Goal: Task Accomplishment & Management: Complete application form

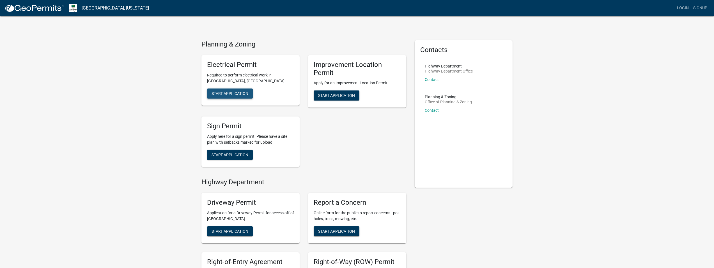
click at [242, 93] on span "Start Application" at bounding box center [229, 93] width 37 height 4
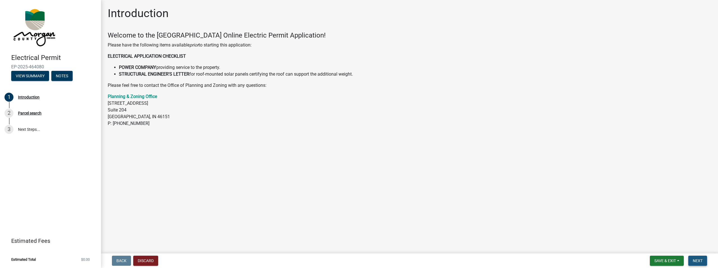
click at [698, 261] on span "Next" at bounding box center [697, 261] width 10 height 4
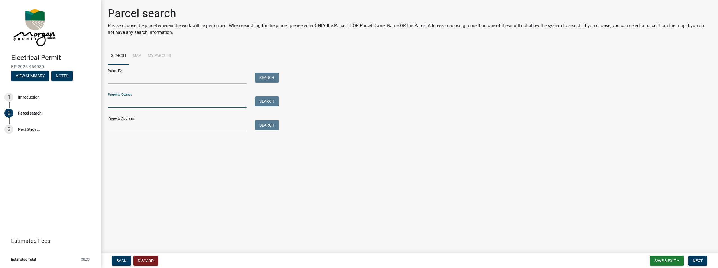
click at [125, 102] on input "Property Owner:" at bounding box center [177, 101] width 139 height 11
type input "[PERSON_NAME]"
click at [266, 101] on button "Search" at bounding box center [267, 101] width 24 height 10
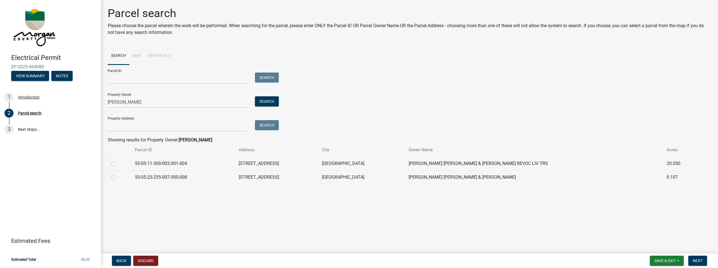
click at [118, 160] on label at bounding box center [118, 160] width 0 height 0
click at [118, 163] on input "radio" at bounding box center [120, 162] width 4 height 4
radio input "true"
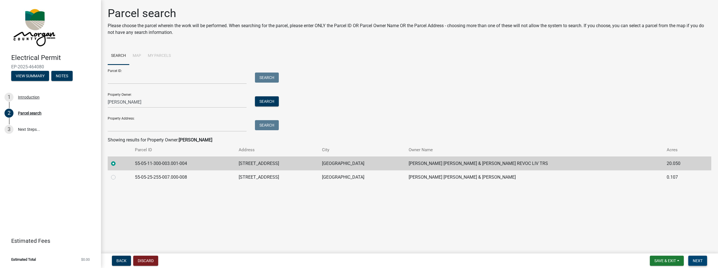
click at [695, 260] on span "Next" at bounding box center [697, 261] width 10 height 4
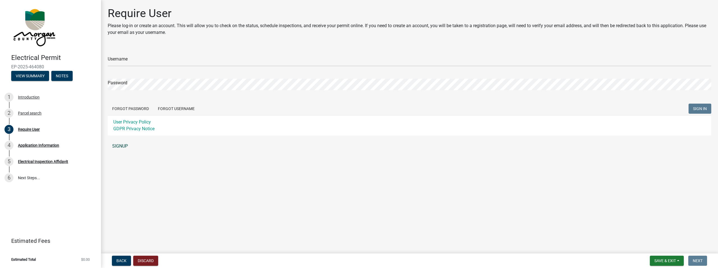
click at [118, 145] on link "SIGNUP" at bounding box center [409, 146] width 603 height 11
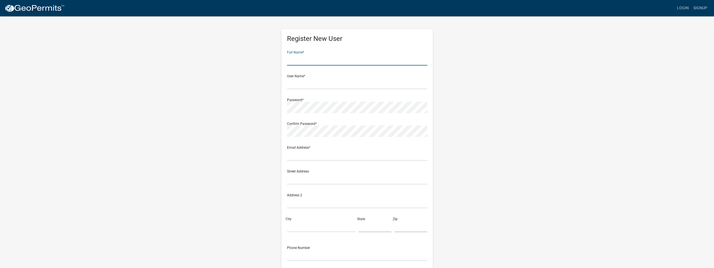
click at [309, 59] on input "text" at bounding box center [357, 59] width 140 height 11
type input "[PERSON_NAME]"
type input "[EMAIL_ADDRESS][DOMAIN_NAME]"
type input "443 Tulip Dr"
type input "[GEOGRAPHIC_DATA]"
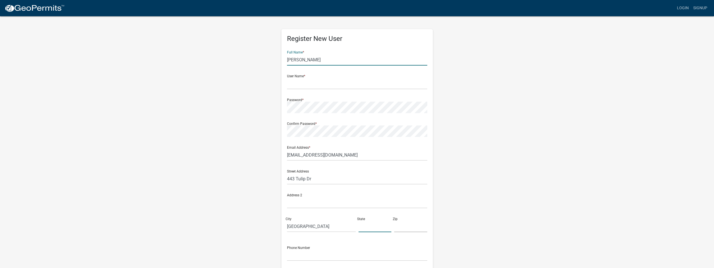
type input "IN"
type input "46158"
type input "3173394390"
click at [300, 86] on input "text" at bounding box center [357, 83] width 140 height 11
type input "dwgreene71"
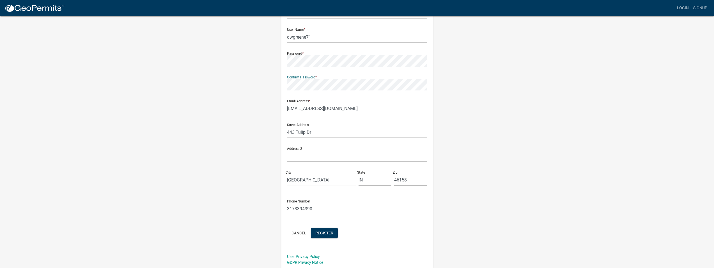
scroll to position [47, 0]
click at [324, 232] on button "Register" at bounding box center [324, 232] width 27 height 10
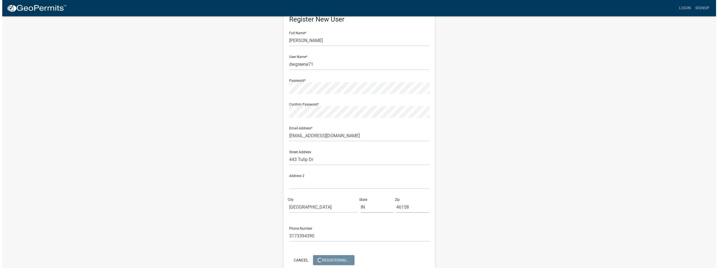
scroll to position [0, 0]
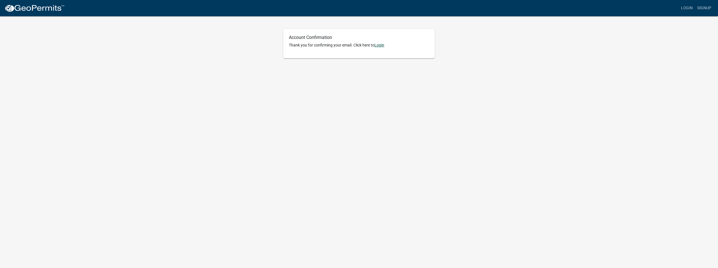
click at [383, 44] on link "Login" at bounding box center [379, 45] width 10 height 4
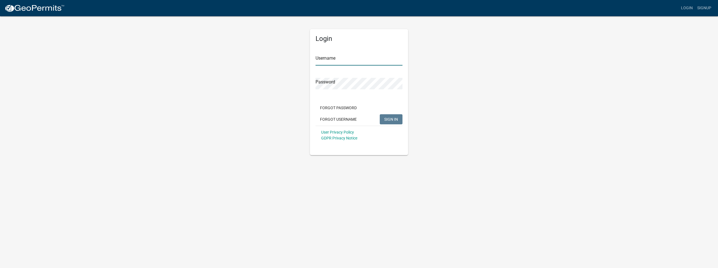
type input "dwgreene71"
click at [387, 118] on span "SIGN IN" at bounding box center [391, 119] width 14 height 4
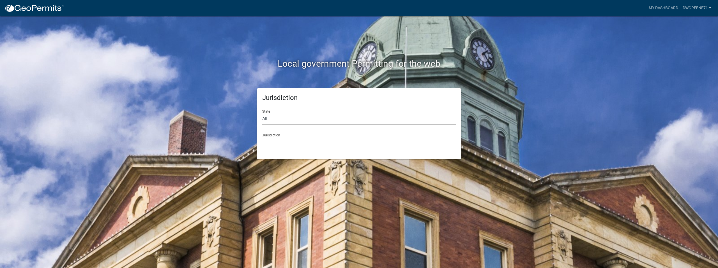
click at [269, 119] on select "All Colorado Georgia Indiana Iowa Kansas Minnesota Ohio South Carolina Wisconsin" at bounding box center [358, 118] width 193 height 11
select select "Indiana"
click at [262, 113] on select "All Colorado Georgia Indiana Iowa Kansas Minnesota Ohio South Carolina Wisconsin" at bounding box center [358, 118] width 193 height 11
click at [290, 143] on select "City of Charlestown, Indiana City of Jeffersonville, Indiana City of Logansport…" at bounding box center [358, 142] width 193 height 11
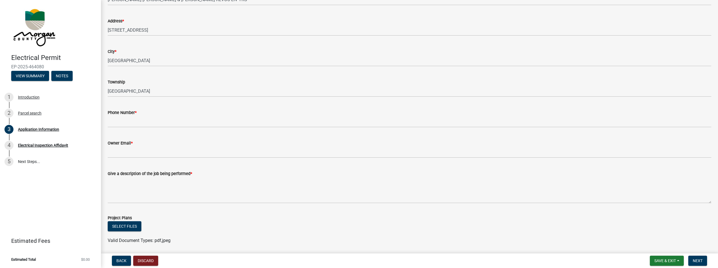
scroll to position [56, 0]
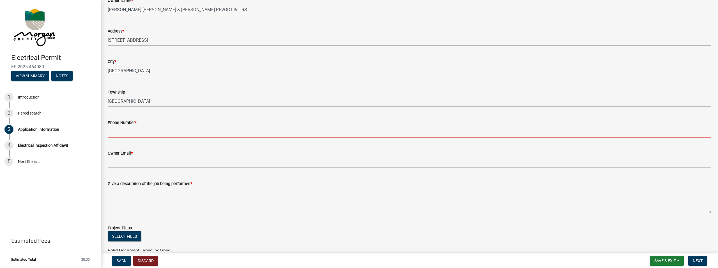
click at [117, 131] on input "Phone Number *" at bounding box center [409, 131] width 603 height 11
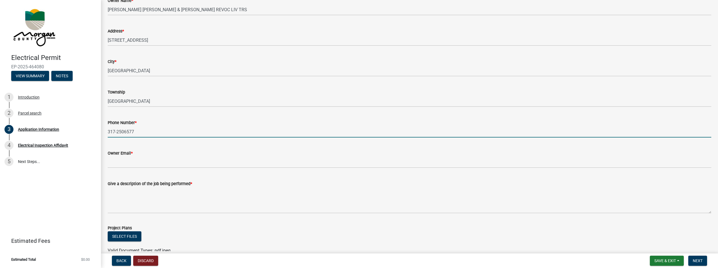
click at [124, 132] on input "317-2506577" at bounding box center [409, 131] width 603 height 11
type input "317-250-6577"
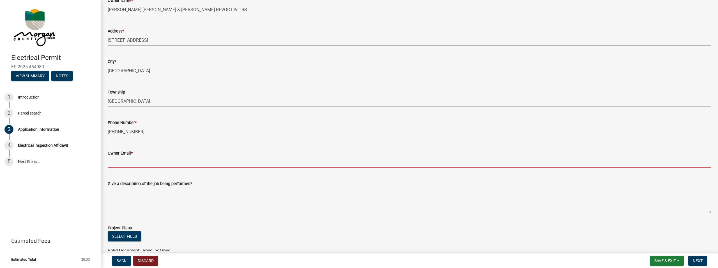
click at [124, 164] on input "Owner Email *" at bounding box center [409, 162] width 603 height 11
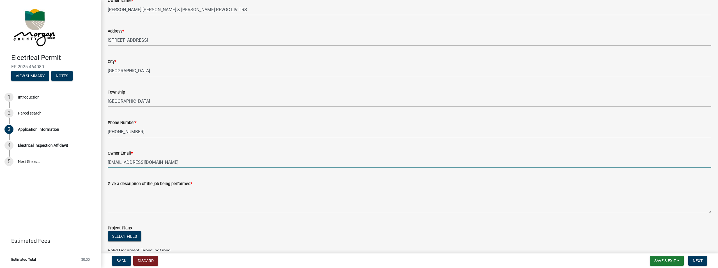
type input "dheavrin1110@gmail.com"
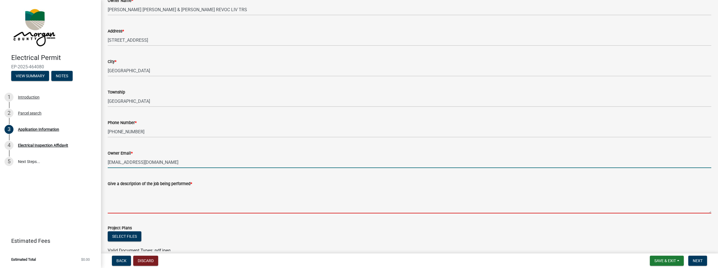
click at [121, 204] on textarea "Give a description of the job being performed *" at bounding box center [409, 200] width 603 height 26
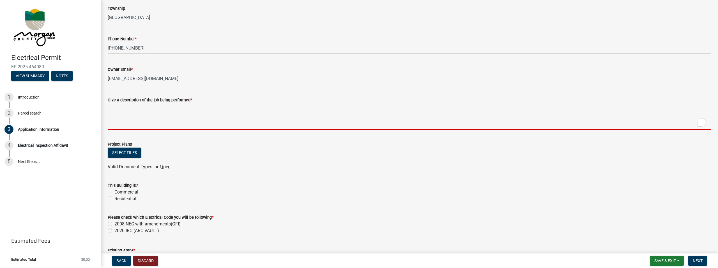
scroll to position [140, 0]
click at [108, 198] on div "This Building is: * Commercial Residential" at bounding box center [409, 192] width 603 height 20
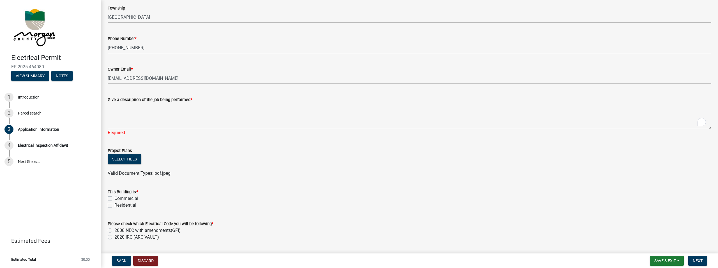
click at [110, 203] on div "Residential" at bounding box center [409, 205] width 603 height 7
click at [114, 205] on label "Residential" at bounding box center [125, 205] width 22 height 7
click at [114, 205] on input "Residential" at bounding box center [116, 204] width 4 height 4
checkbox input "true"
checkbox input "false"
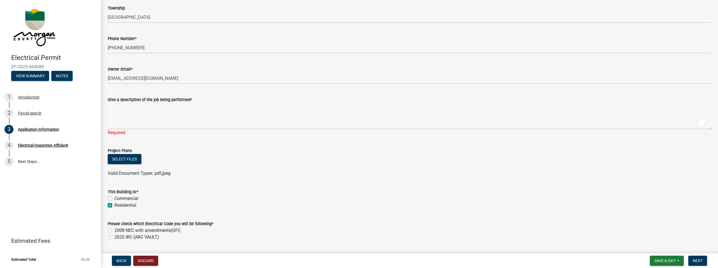
checkbox input "true"
click at [114, 230] on label "2008 NEC with amendments(GFI)" at bounding box center [147, 230] width 66 height 7
click at [114, 230] on input "2008 NEC with amendments(GFI)" at bounding box center [116, 229] width 4 height 4
radio input "true"
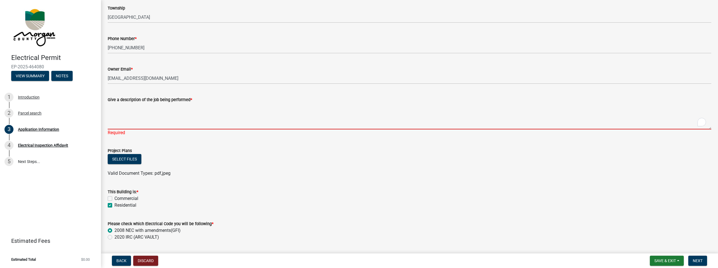
click at [119, 127] on textarea "Give a description of the job being performed *" at bounding box center [409, 116] width 603 height 26
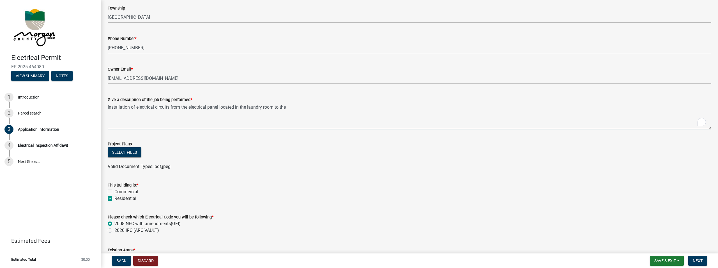
click at [292, 107] on textarea "Installation of electrical circuits from the electrical panel located in the la…" at bounding box center [409, 116] width 603 height 26
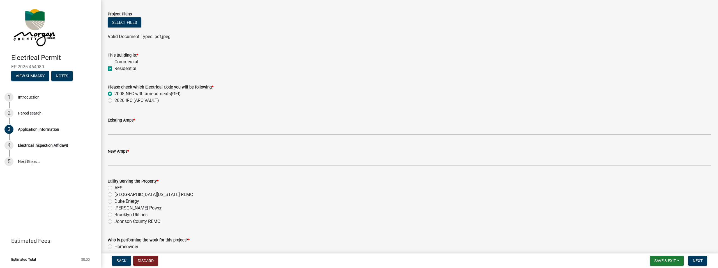
scroll to position [280, 0]
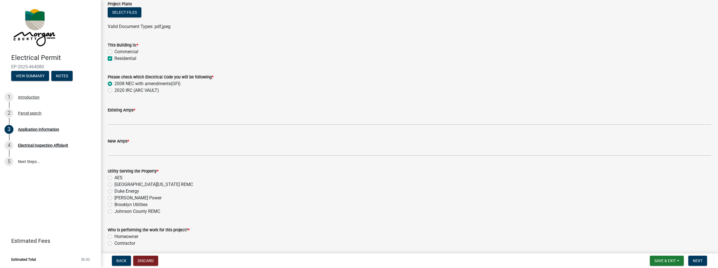
type textarea "Installation of electrical circuits from the electrical panel located in the la…"
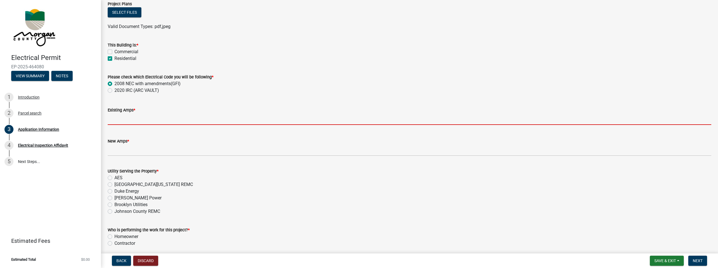
click at [124, 121] on input "text" at bounding box center [409, 119] width 603 height 11
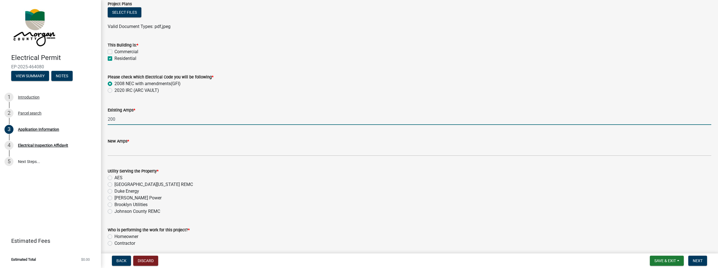
type input "200"
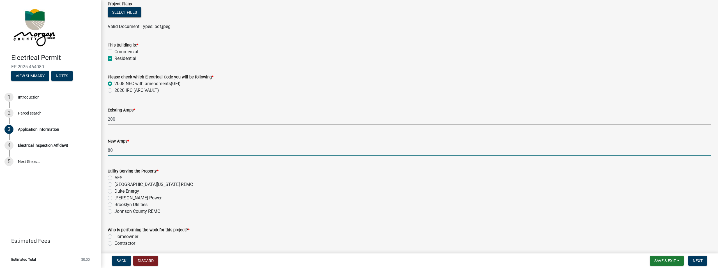
click at [110, 149] on input "80" at bounding box center [409, 150] width 603 height 11
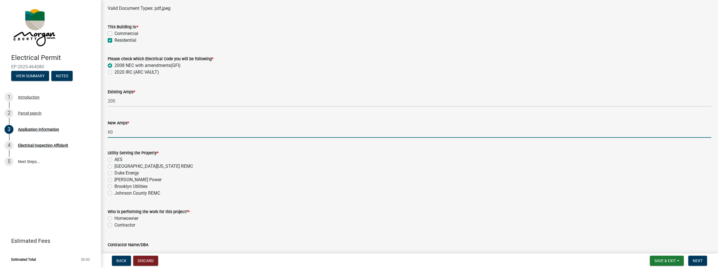
scroll to position [308, 0]
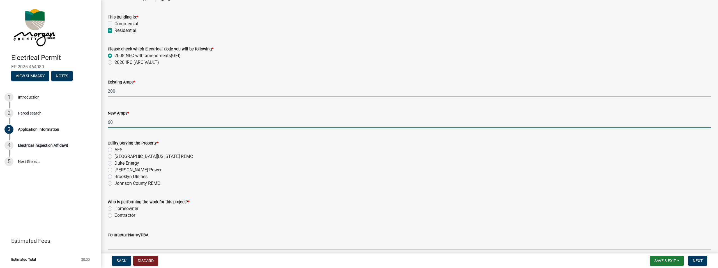
type input "60"
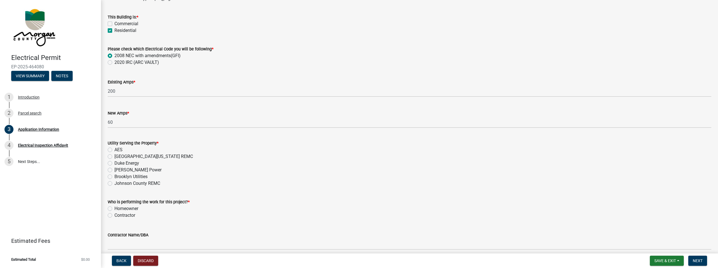
click at [114, 209] on label "Homeowner" at bounding box center [126, 209] width 24 height 7
click at [114, 209] on input "Homeowner" at bounding box center [116, 208] width 4 height 4
radio input "true"
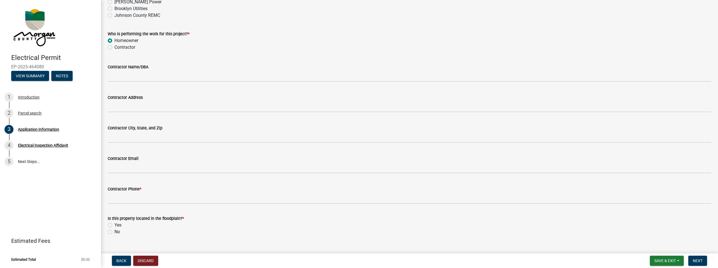
scroll to position [488, 0]
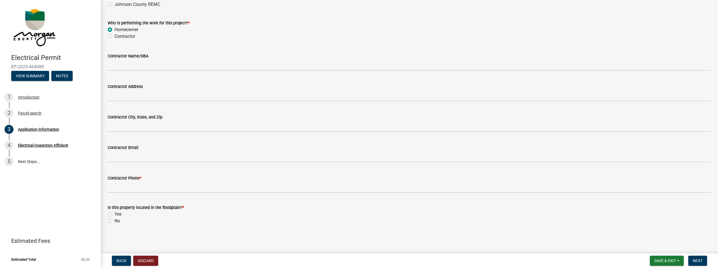
click at [114, 223] on label "No" at bounding box center [117, 221] width 6 height 7
click at [114, 221] on input "No" at bounding box center [116, 220] width 4 height 4
radio input "true"
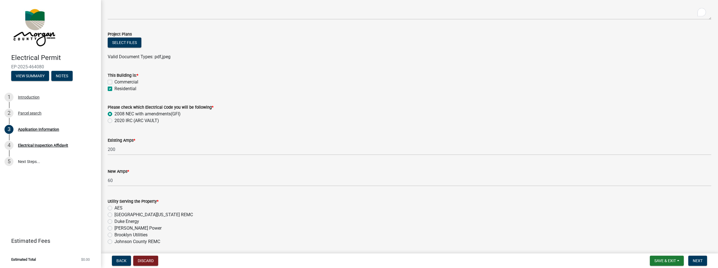
scroll to position [280, 0]
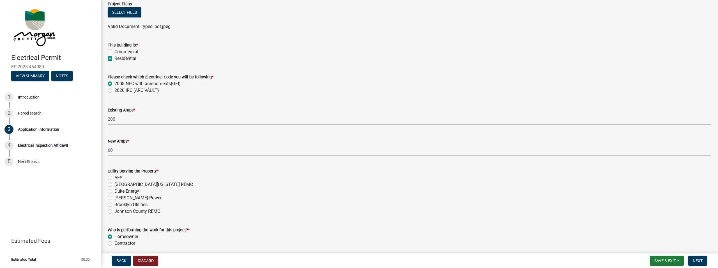
click at [114, 176] on label "AES" at bounding box center [118, 178] width 8 height 7
click at [114, 176] on input "AES" at bounding box center [116, 177] width 4 height 4
radio input "true"
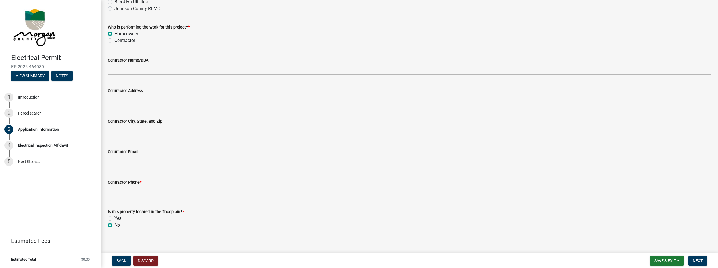
scroll to position [488, 0]
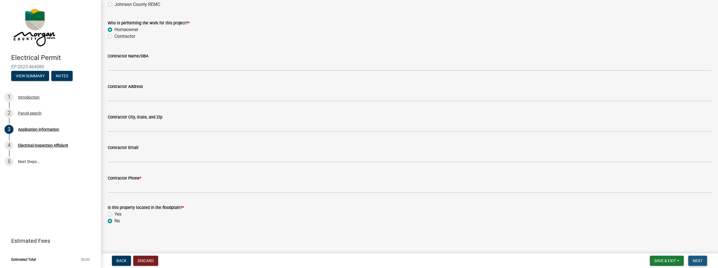
click at [697, 263] on span "Next" at bounding box center [697, 261] width 10 height 4
click at [114, 227] on label "No" at bounding box center [117, 228] width 6 height 7
click at [114, 227] on input "No" at bounding box center [116, 227] width 4 height 4
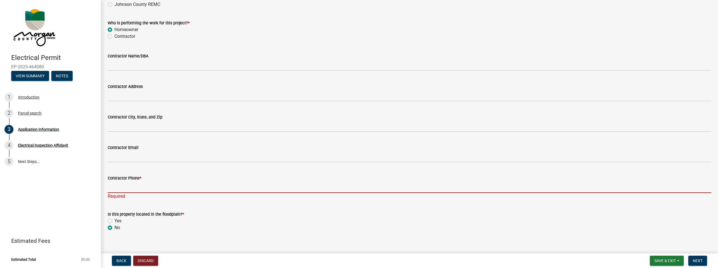
click at [125, 189] on input "Contractor Phone *" at bounding box center [409, 187] width 603 height 11
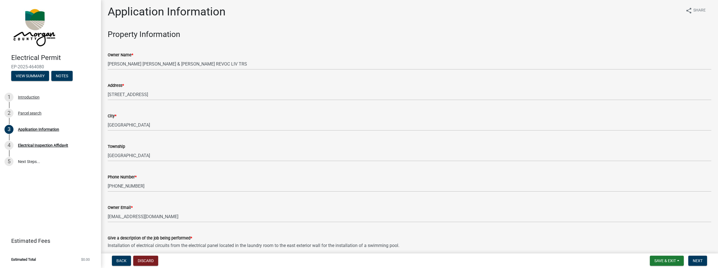
scroll to position [0, 0]
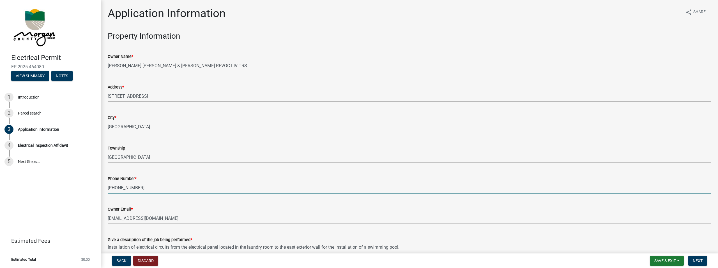
drag, startPoint x: 140, startPoint y: 192, endPoint x: 107, endPoint y: 188, distance: 33.3
click at [107, 188] on div "Phone Number * 317-250-6577" at bounding box center [409, 181] width 612 height 26
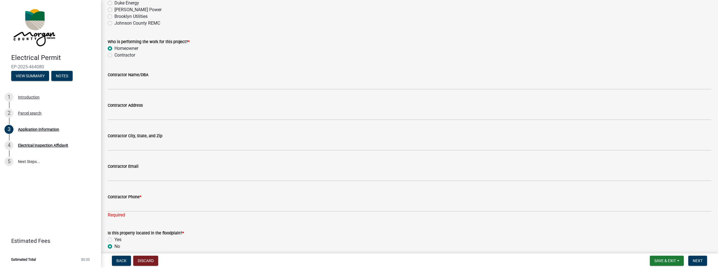
scroll to position [494, 0]
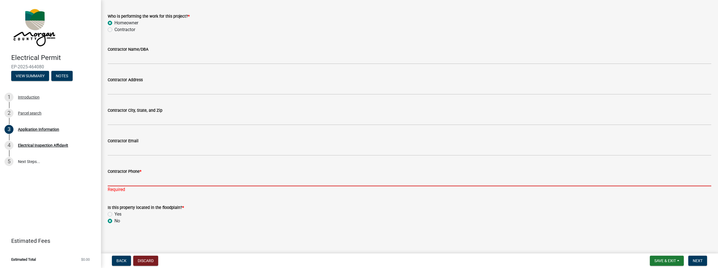
click at [129, 182] on input "Contractor Phone *" at bounding box center [409, 180] width 603 height 11
paste input "317-250-6577"
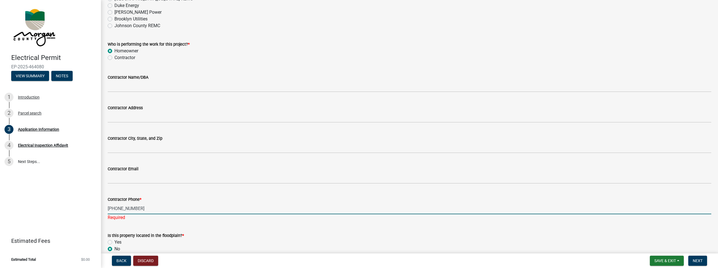
scroll to position [438, 0]
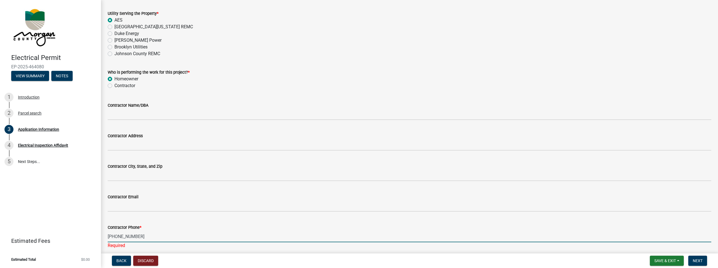
type input "317-250-6577"
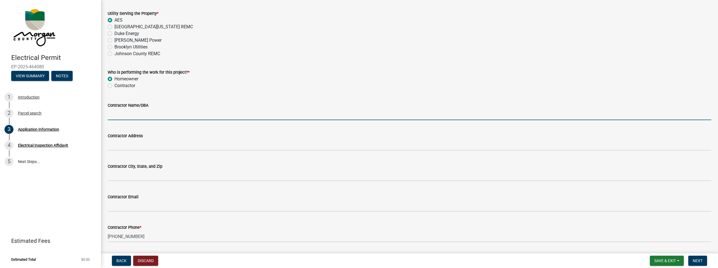
click at [126, 118] on input "Contractor Name/DBA" at bounding box center [409, 114] width 603 height 11
type input "Odds and Ends"
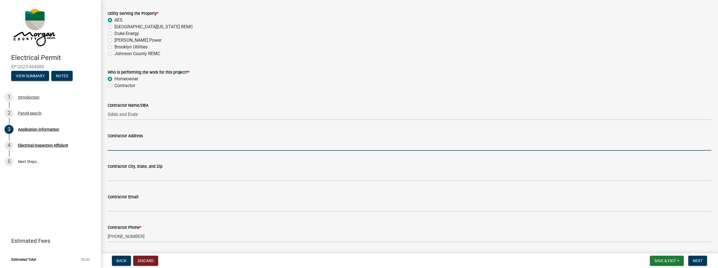
click at [124, 147] on input "Contractor Address" at bounding box center [409, 144] width 603 height 11
type input "443 Tulip Dr"
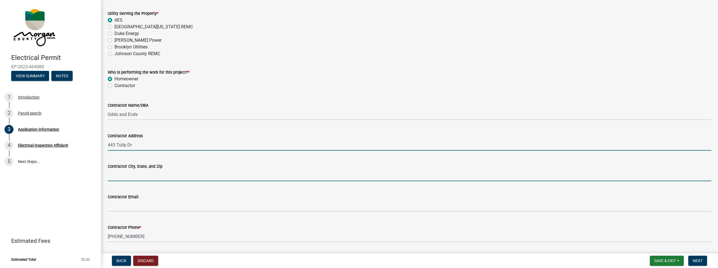
type input "[GEOGRAPHIC_DATA]"
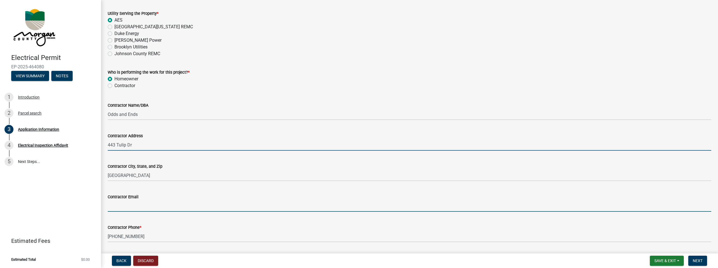
type input "[EMAIL_ADDRESS][DOMAIN_NAME]"
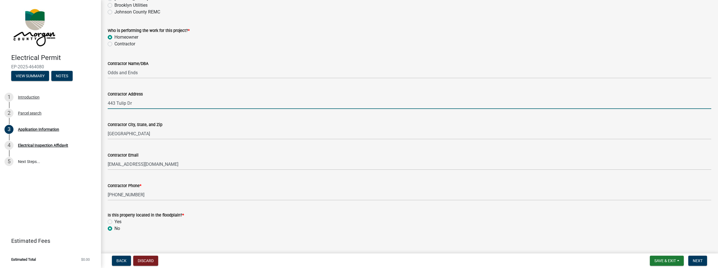
scroll to position [488, 0]
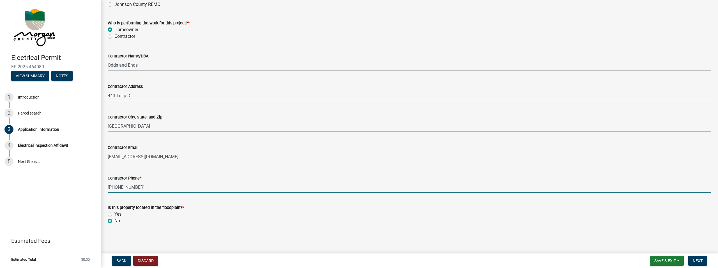
click at [136, 189] on input "317-250-6577" at bounding box center [409, 187] width 603 height 11
drag, startPoint x: 138, startPoint y: 186, endPoint x: 111, endPoint y: 185, distance: 27.0
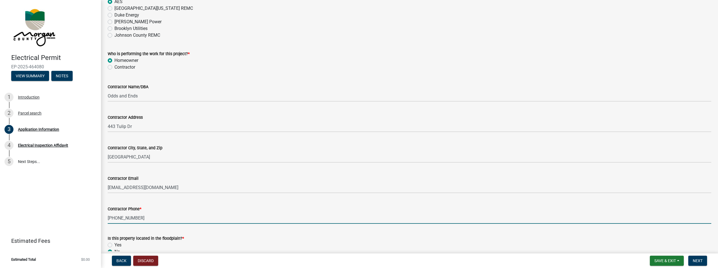
scroll to position [375, 0]
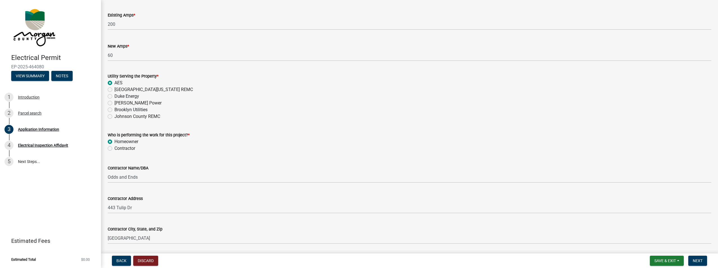
type input "317-339-4390"
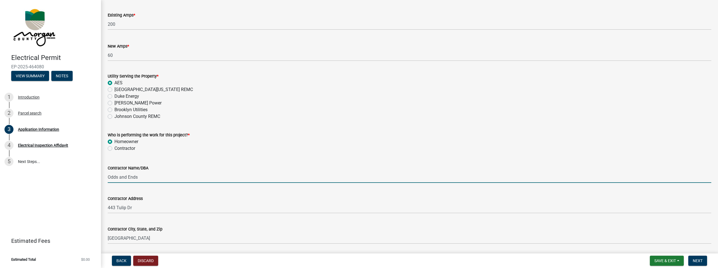
drag, startPoint x: 141, startPoint y: 177, endPoint x: 77, endPoint y: 172, distance: 64.4
click at [78, 172] on div "Electrical Permit EP-2025-464080 View Summary Notes 1 Introduction 2 Parcel sea…" at bounding box center [359, 134] width 718 height 268
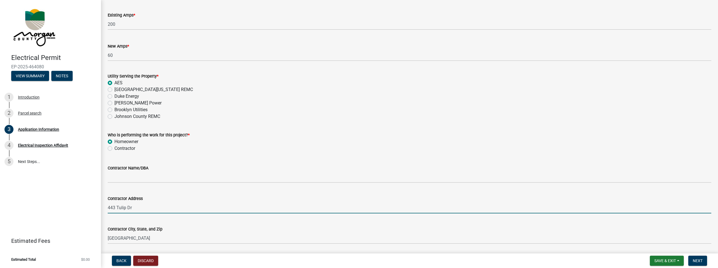
drag, startPoint x: 138, startPoint y: 208, endPoint x: 54, endPoint y: 194, distance: 85.3
click at [54, 194] on div "Electrical Permit EP-2025-464080 View Summary Notes 1 Introduction 2 Parcel sea…" at bounding box center [359, 134] width 718 height 268
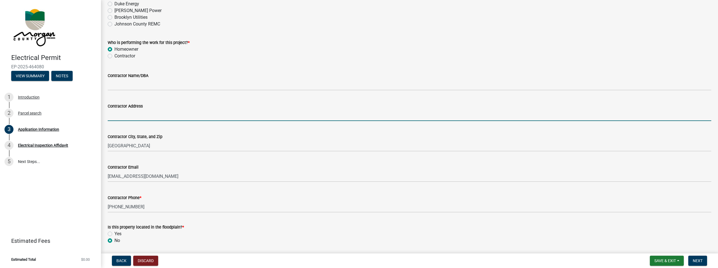
scroll to position [488, 0]
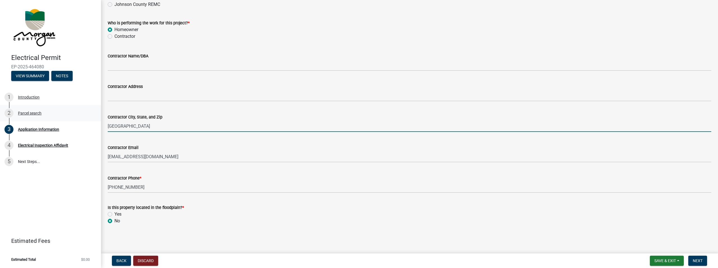
drag, startPoint x: 149, startPoint y: 126, endPoint x: 52, endPoint y: 109, distance: 98.1
click at [27, 106] on div "Electrical Permit EP-2025-464080 View Summary Notes 1 Introduction 2 Parcel sea…" at bounding box center [359, 134] width 718 height 268
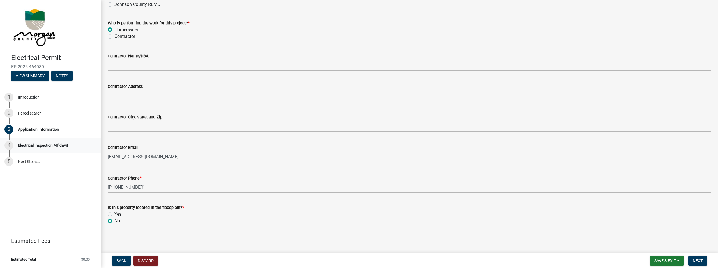
drag, startPoint x: 157, startPoint y: 157, endPoint x: 51, endPoint y: 148, distance: 106.0
click at [65, 149] on div "Electrical Permit EP-2025-464080 View Summary Notes 1 Introduction 2 Parcel sea…" at bounding box center [359, 134] width 718 height 268
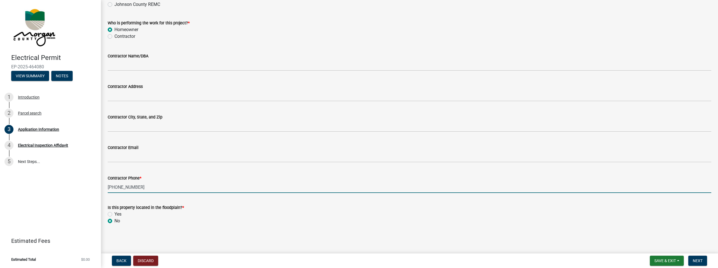
drag, startPoint x: 136, startPoint y: 185, endPoint x: 57, endPoint y: 182, distance: 78.8
click at [54, 182] on div "Electrical Permit EP-2025-464080 View Summary Notes 1 Introduction 2 Parcel sea…" at bounding box center [359, 134] width 718 height 268
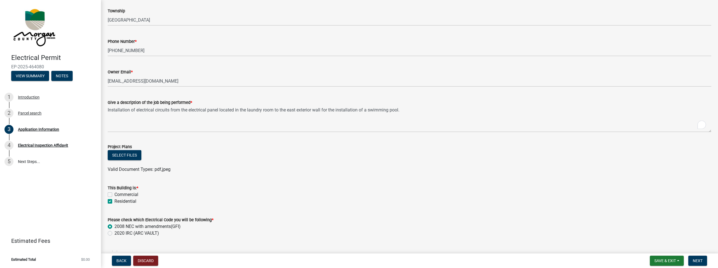
scroll to position [123, 0]
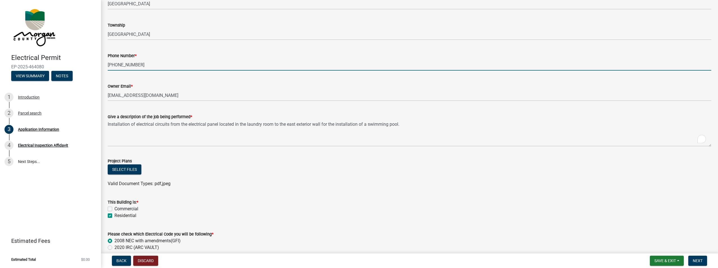
drag, startPoint x: 139, startPoint y: 66, endPoint x: 106, endPoint y: 65, distance: 32.8
click at [106, 65] on div "Phone Number * 317-250-6577" at bounding box center [409, 58] width 612 height 26
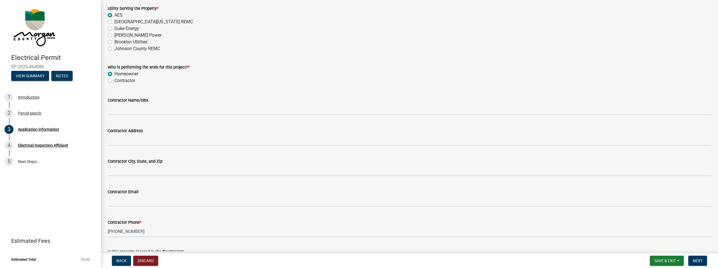
scroll to position [460, 0]
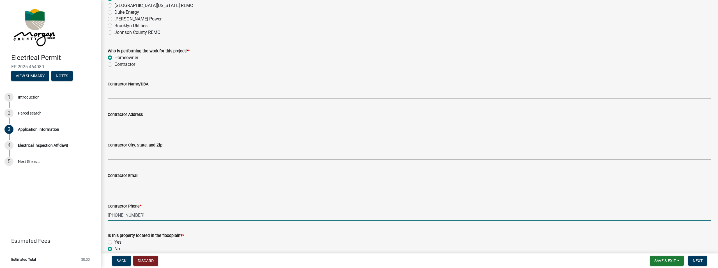
drag, startPoint x: 140, startPoint y: 217, endPoint x: 108, endPoint y: 218, distance: 31.1
click at [108, 218] on input "317-339-4390" at bounding box center [409, 215] width 603 height 11
paste input "250-6577"
type input "317-250-6577"
click at [698, 262] on span "Next" at bounding box center [697, 261] width 10 height 4
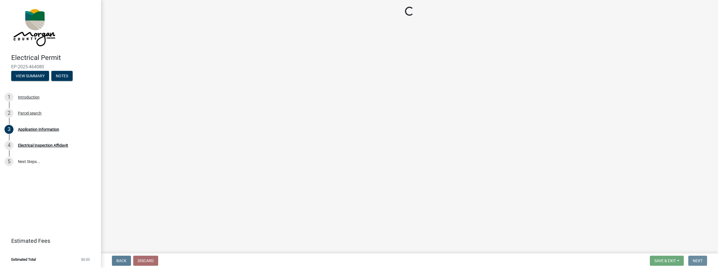
scroll to position [0, 0]
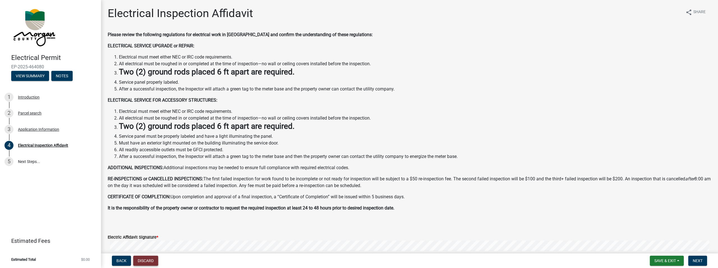
click at [147, 261] on button "Discard" at bounding box center [145, 261] width 25 height 10
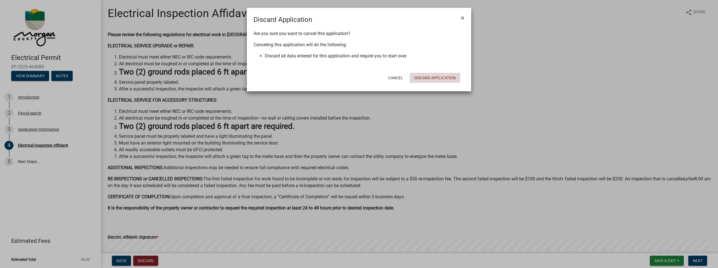
click at [435, 76] on button "Discard Application" at bounding box center [435, 78] width 50 height 10
